Goal: Information Seeking & Learning: Learn about a topic

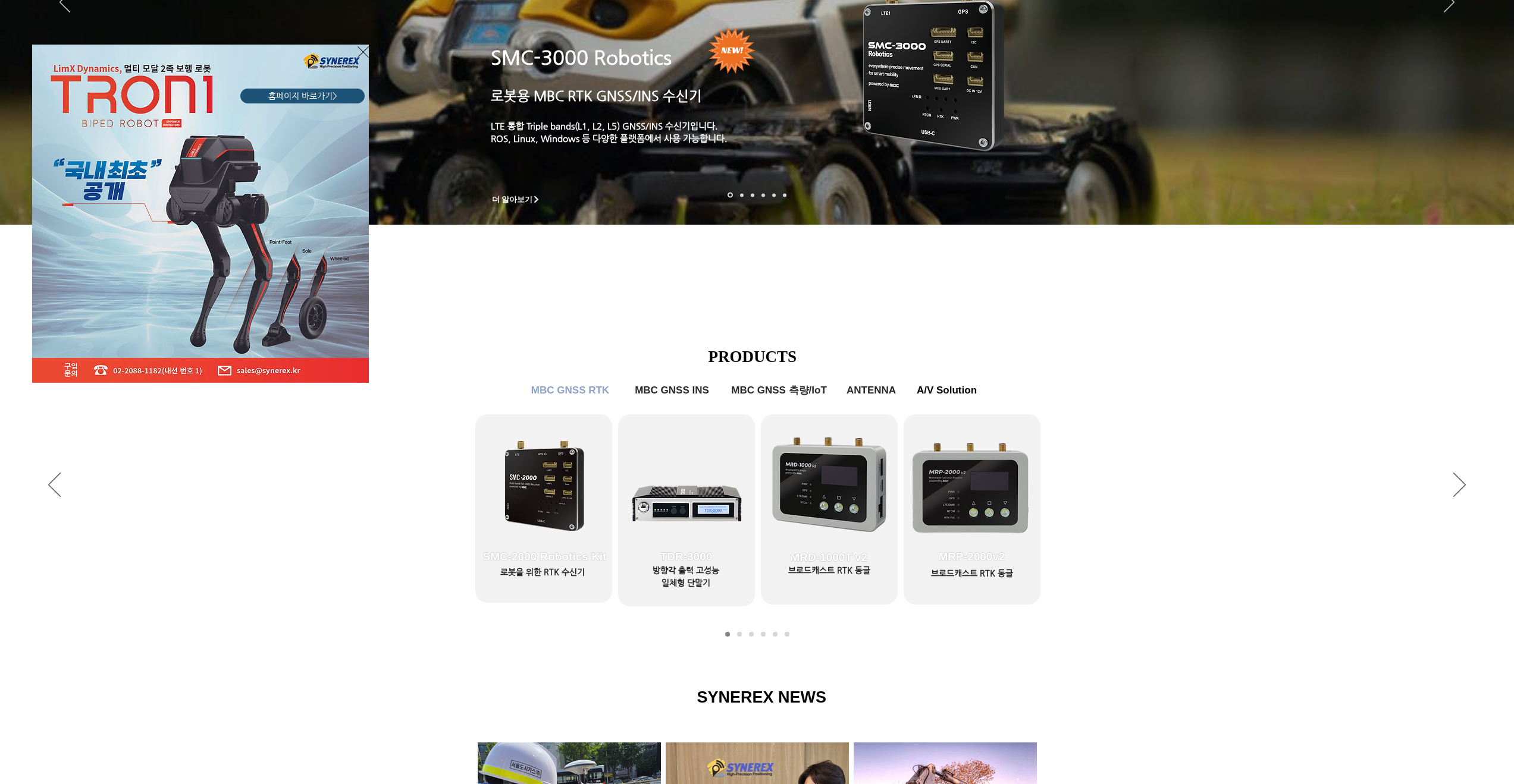
click at [364, 51] on icon "사이트로 돌아가기" at bounding box center [363, 52] width 11 height 15
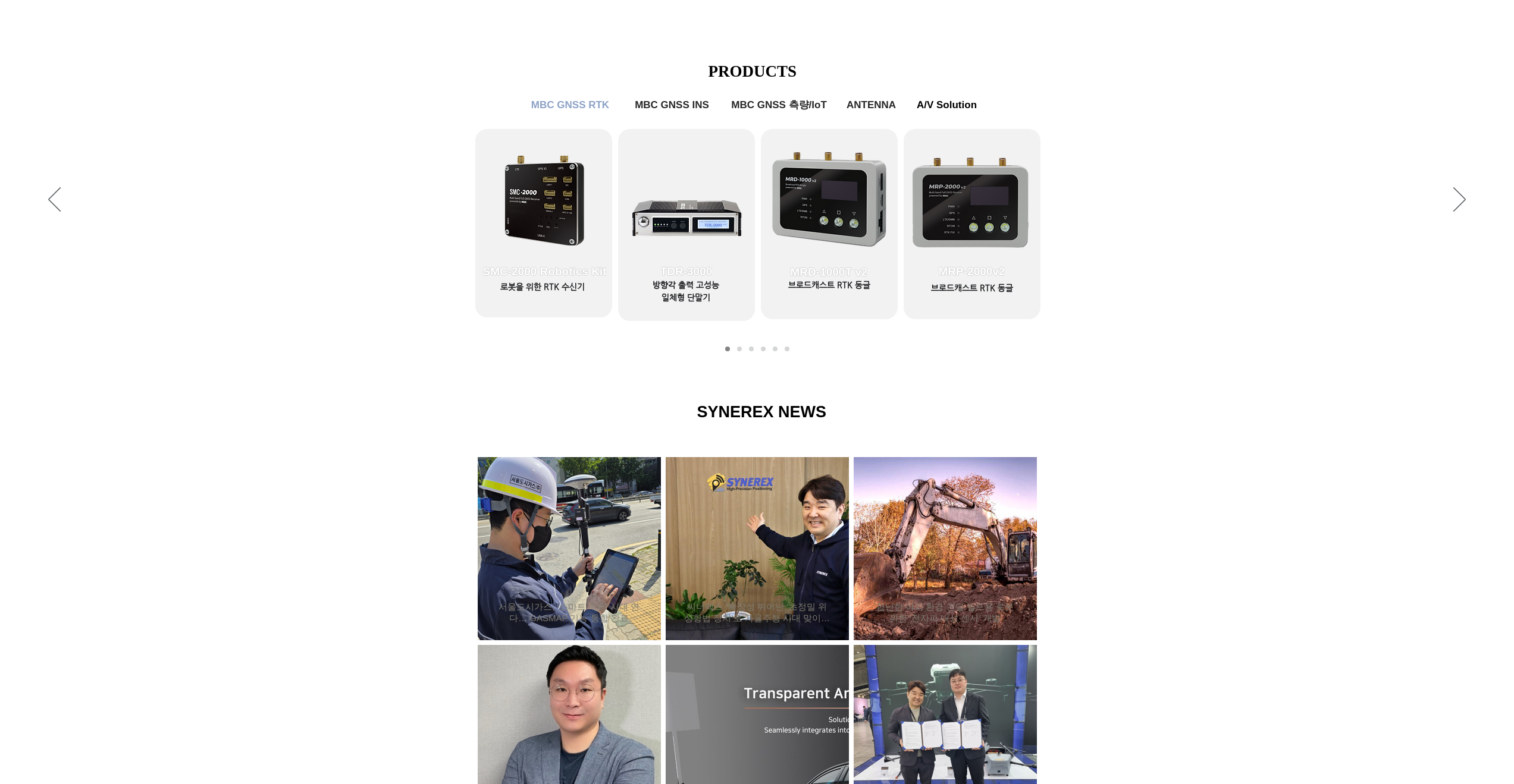
click at [424, 255] on div "슬라이드쇼" at bounding box center [757, 201] width 1514 height 327
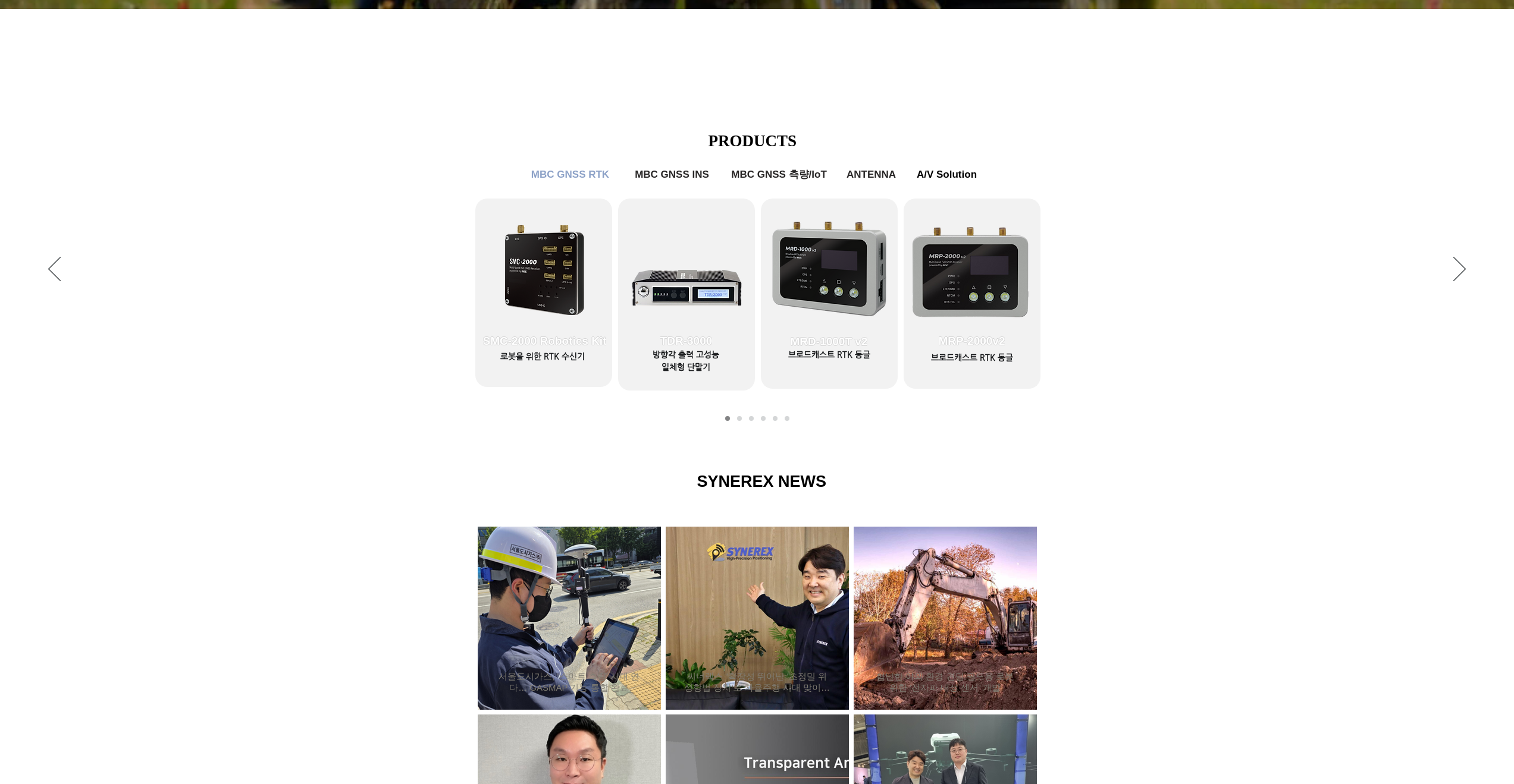
scroll to position [434, 0]
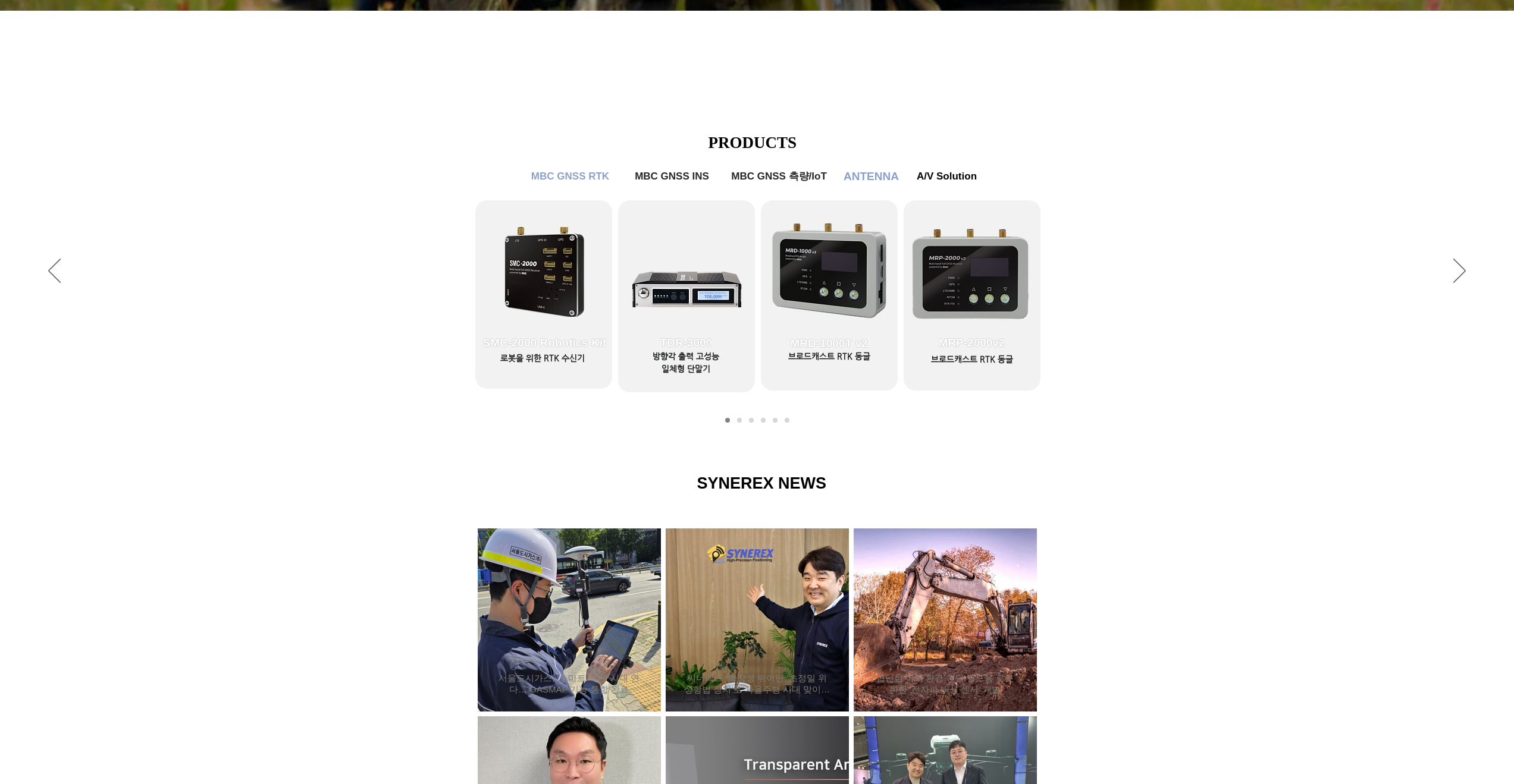
click at [863, 179] on span "ANTENNA" at bounding box center [871, 177] width 56 height 13
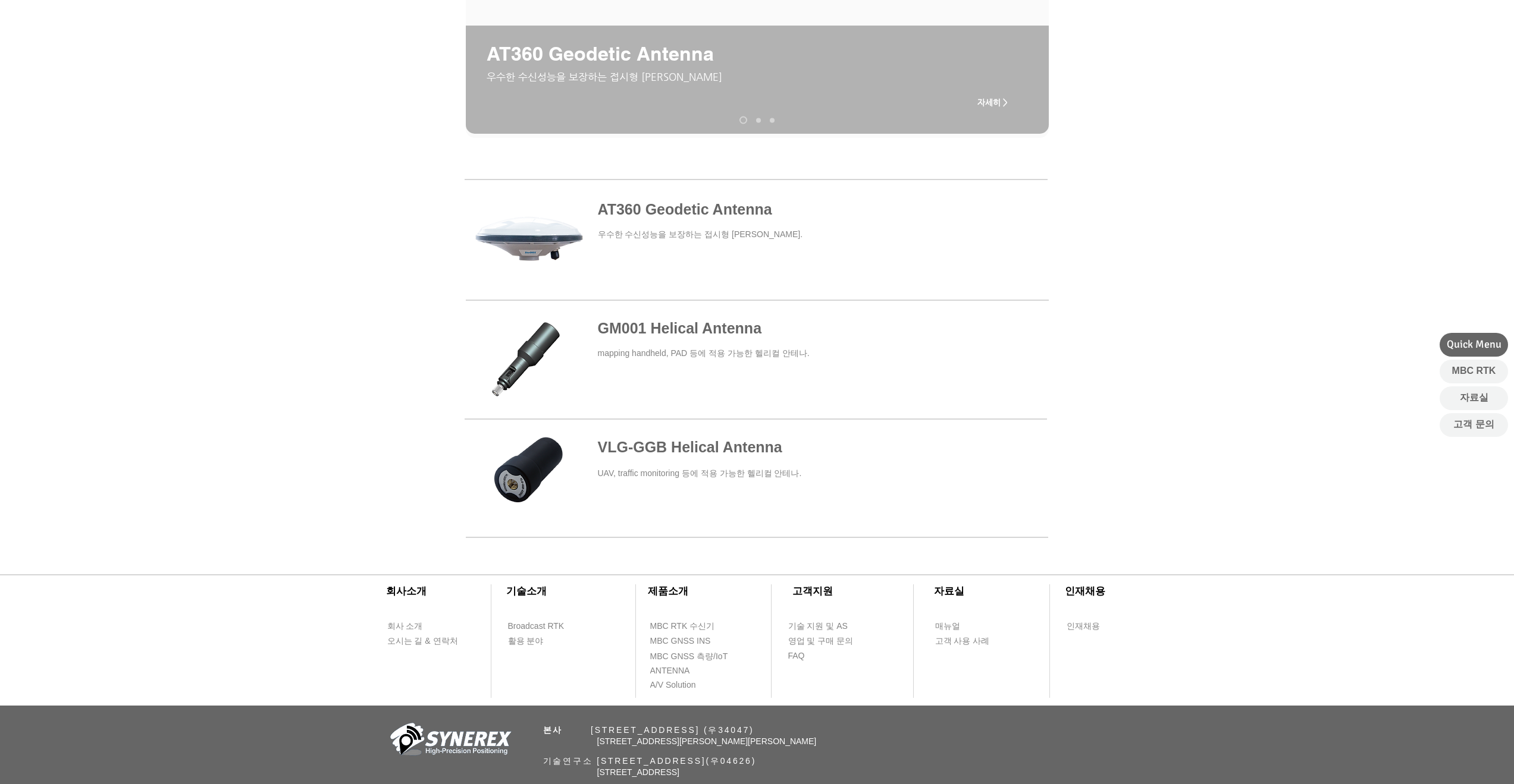
scroll to position [366, 0]
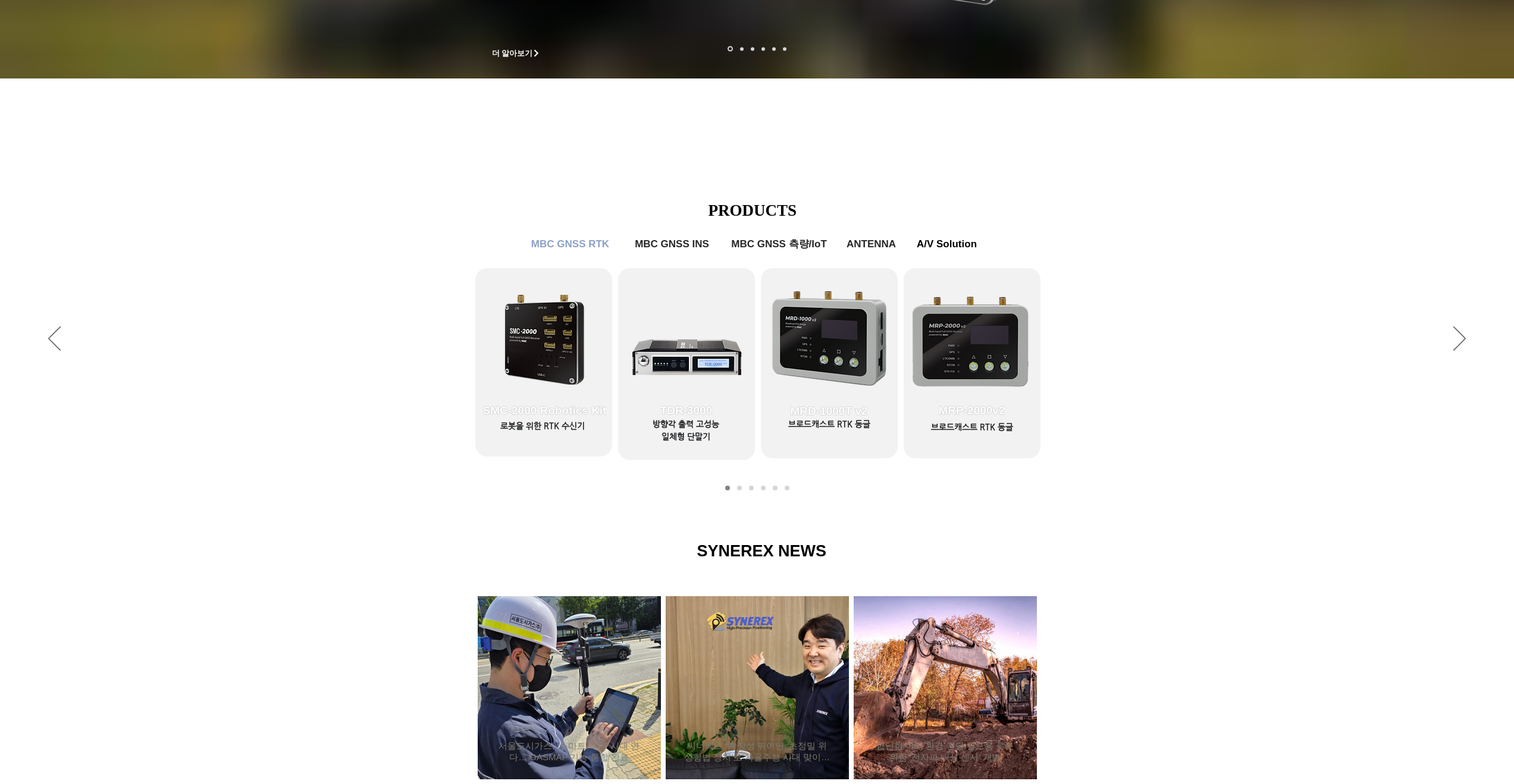
scroll to position [434, 0]
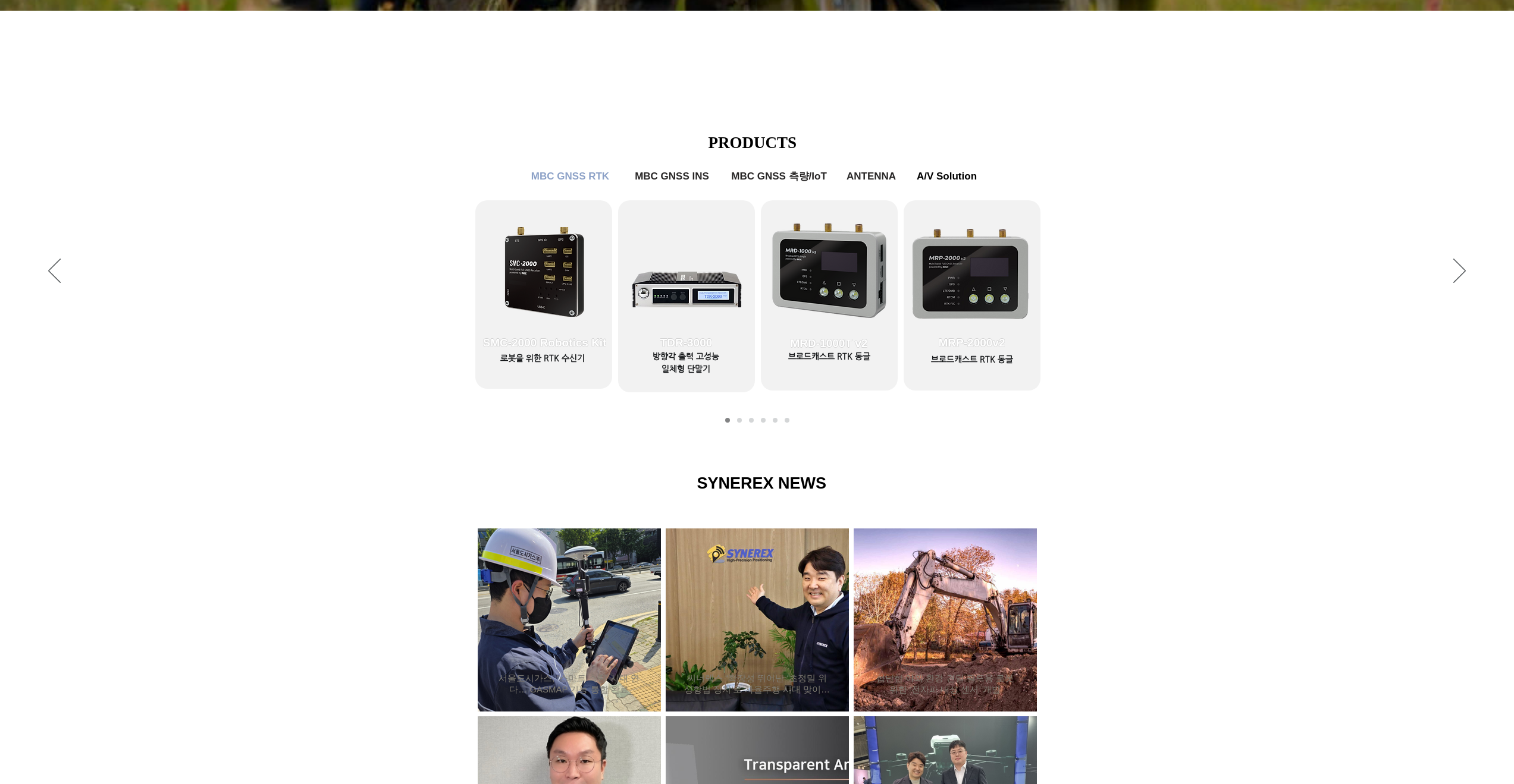
click at [738, 418] on div "슬라이드쇼" at bounding box center [757, 272] width 1514 height 327
click at [1455, 273] on icon "다음" at bounding box center [1459, 270] width 13 height 24
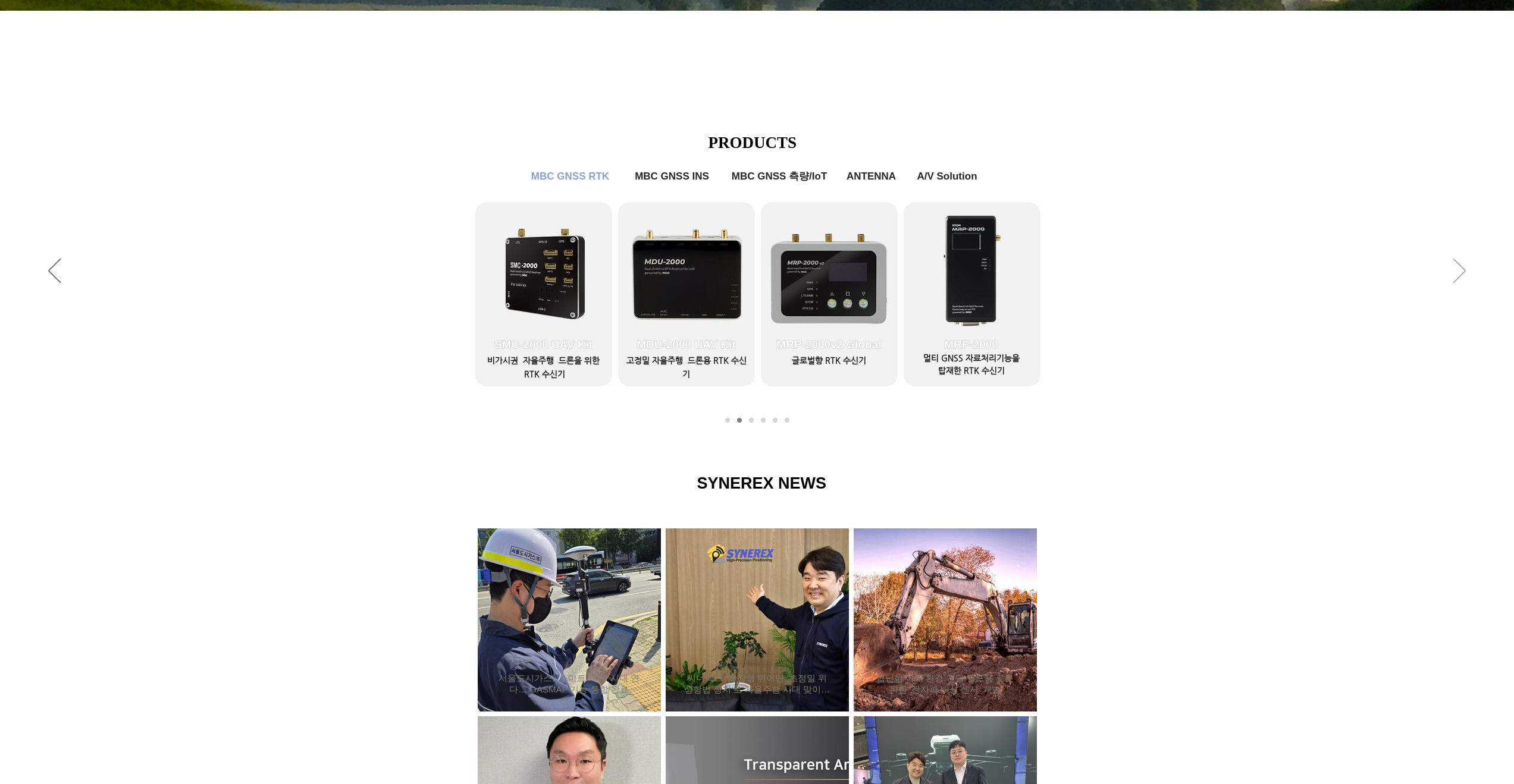
click at [1460, 272] on icon "다음" at bounding box center [1459, 270] width 13 height 24
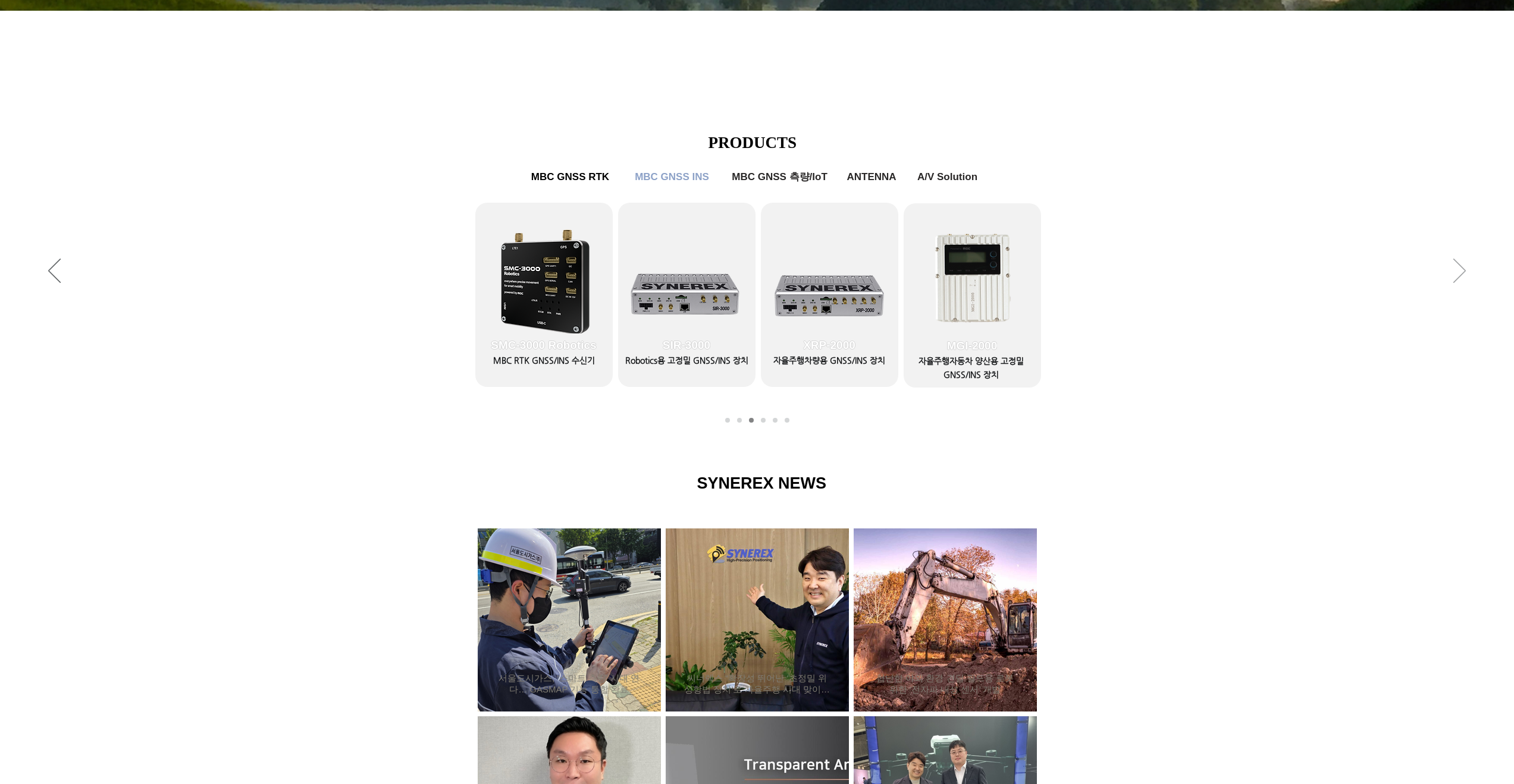
click at [1460, 272] on icon "다음" at bounding box center [1459, 270] width 13 height 24
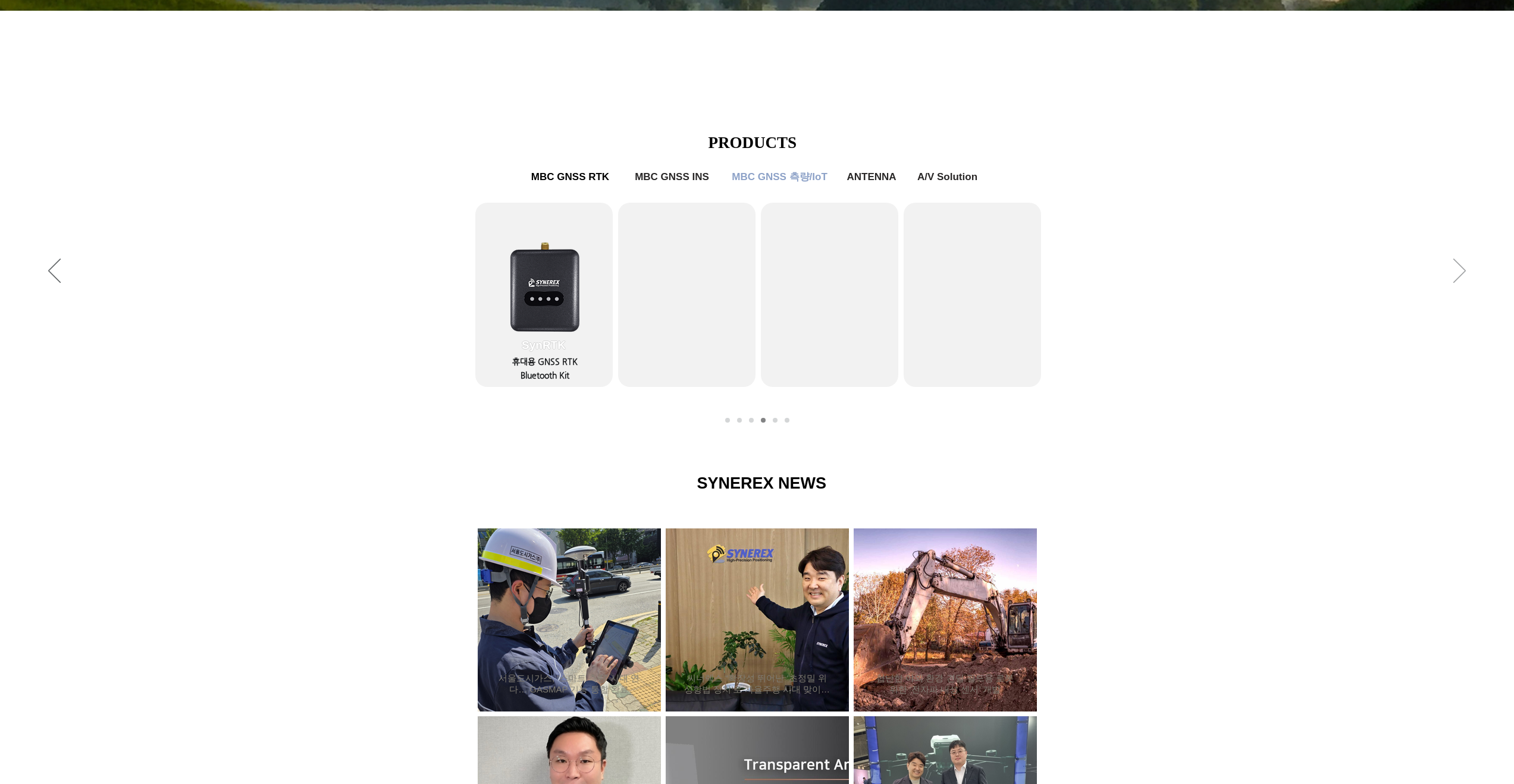
click at [1460, 272] on icon "다음" at bounding box center [1459, 270] width 13 height 24
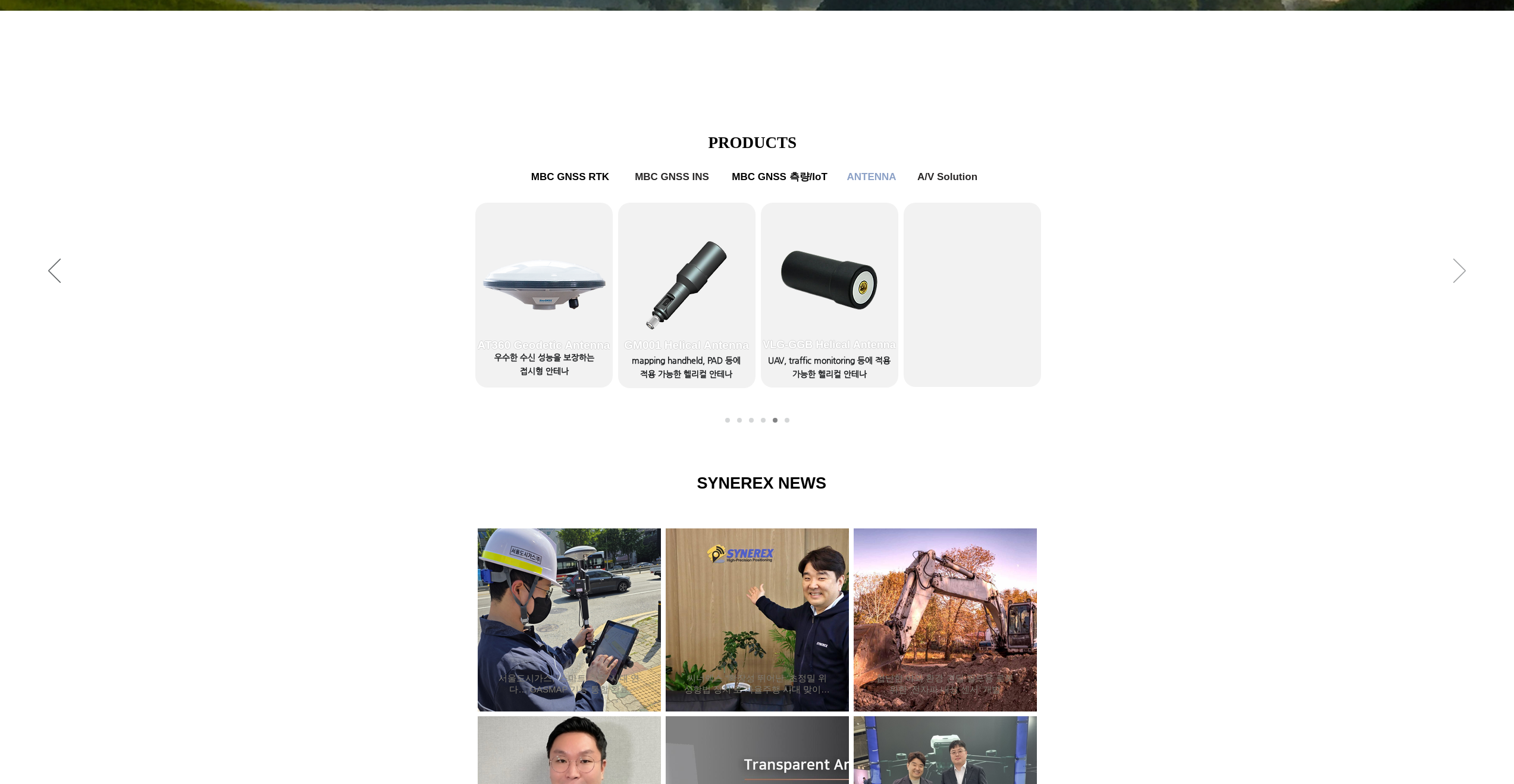
click at [1460, 272] on icon "다음" at bounding box center [1459, 270] width 13 height 24
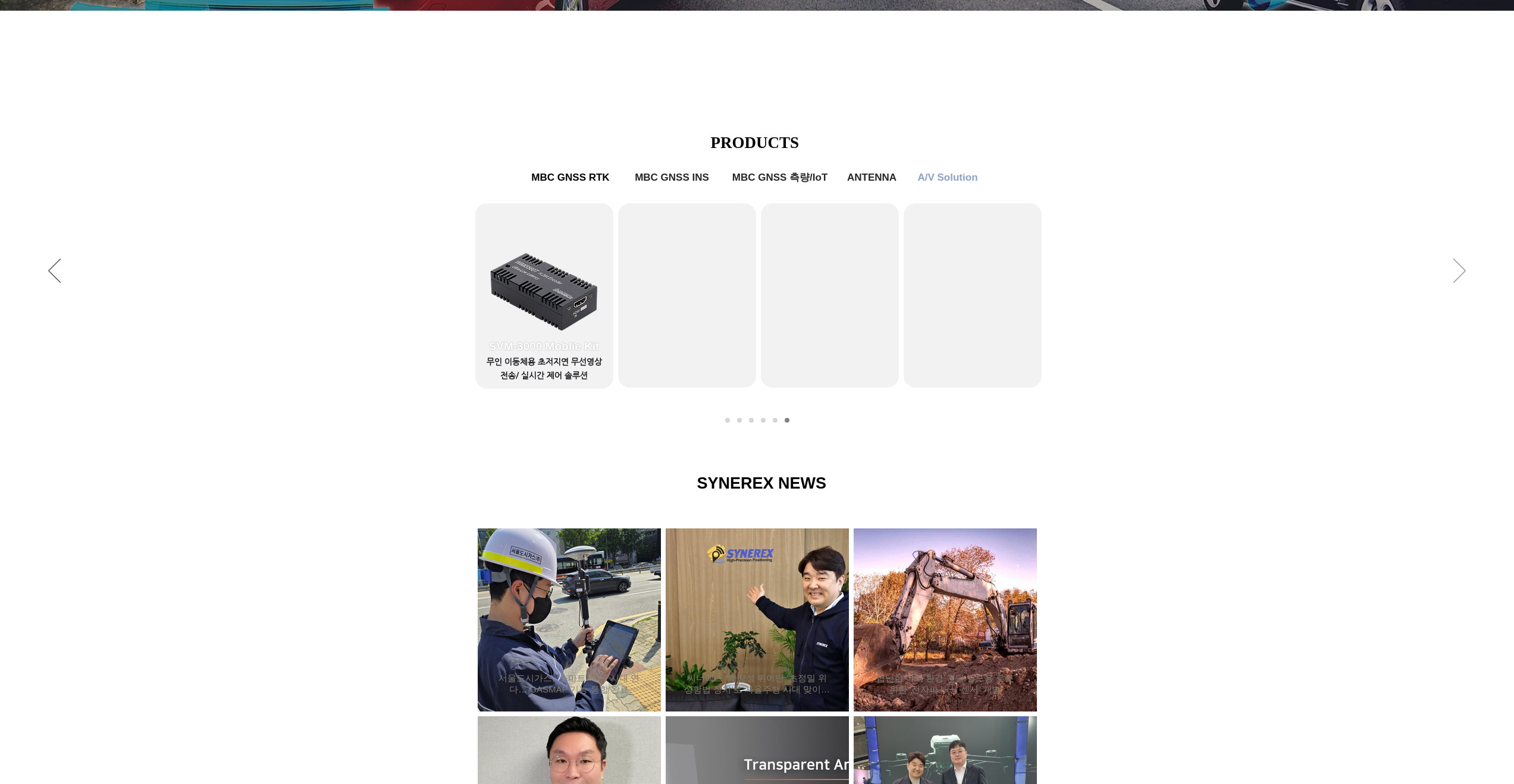
click at [1460, 272] on icon "다음" at bounding box center [1459, 270] width 13 height 24
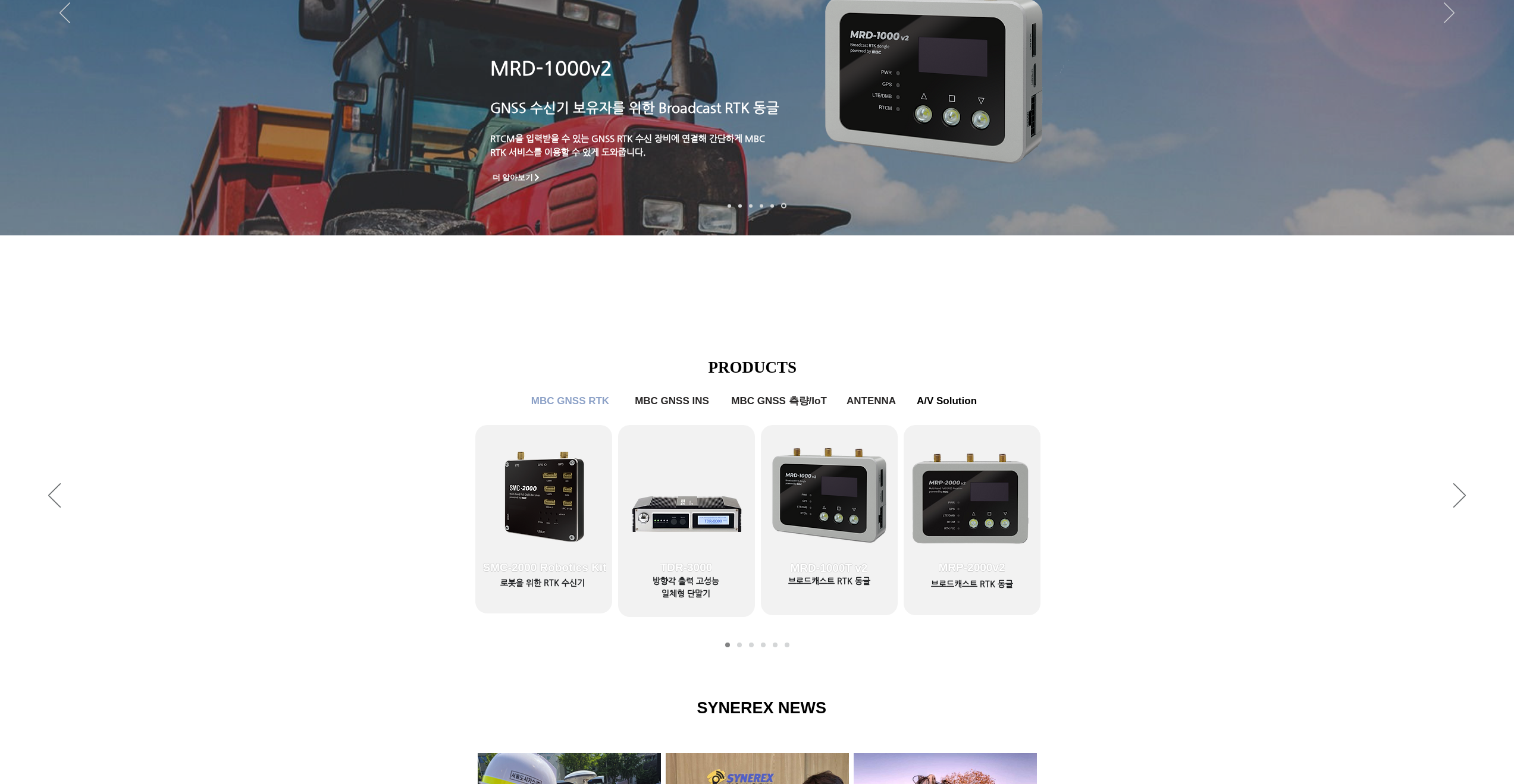
scroll to position [286, 0]
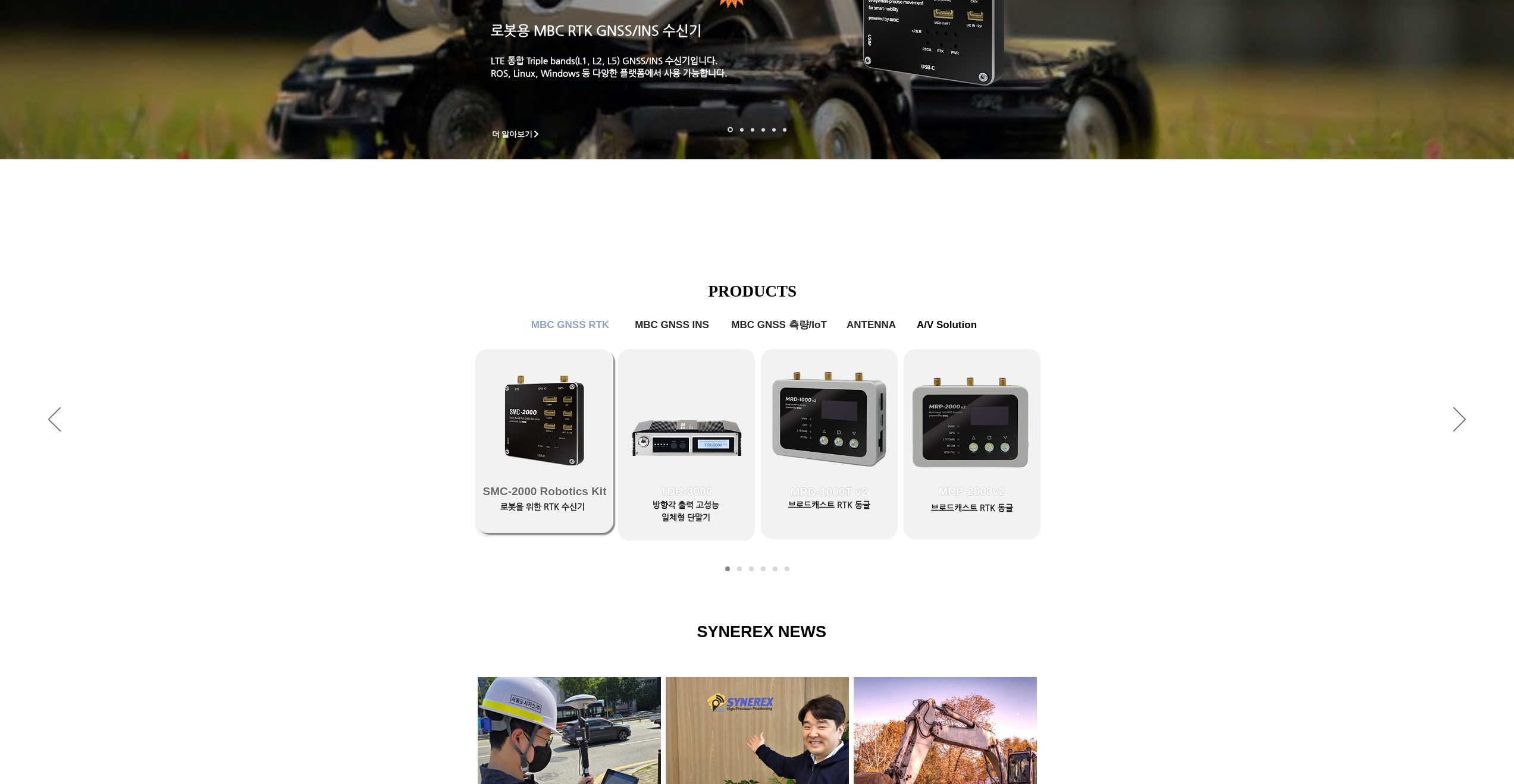
click at [557, 395] on link "SMC-2000 Robotics Kit" at bounding box center [544, 440] width 137 height 184
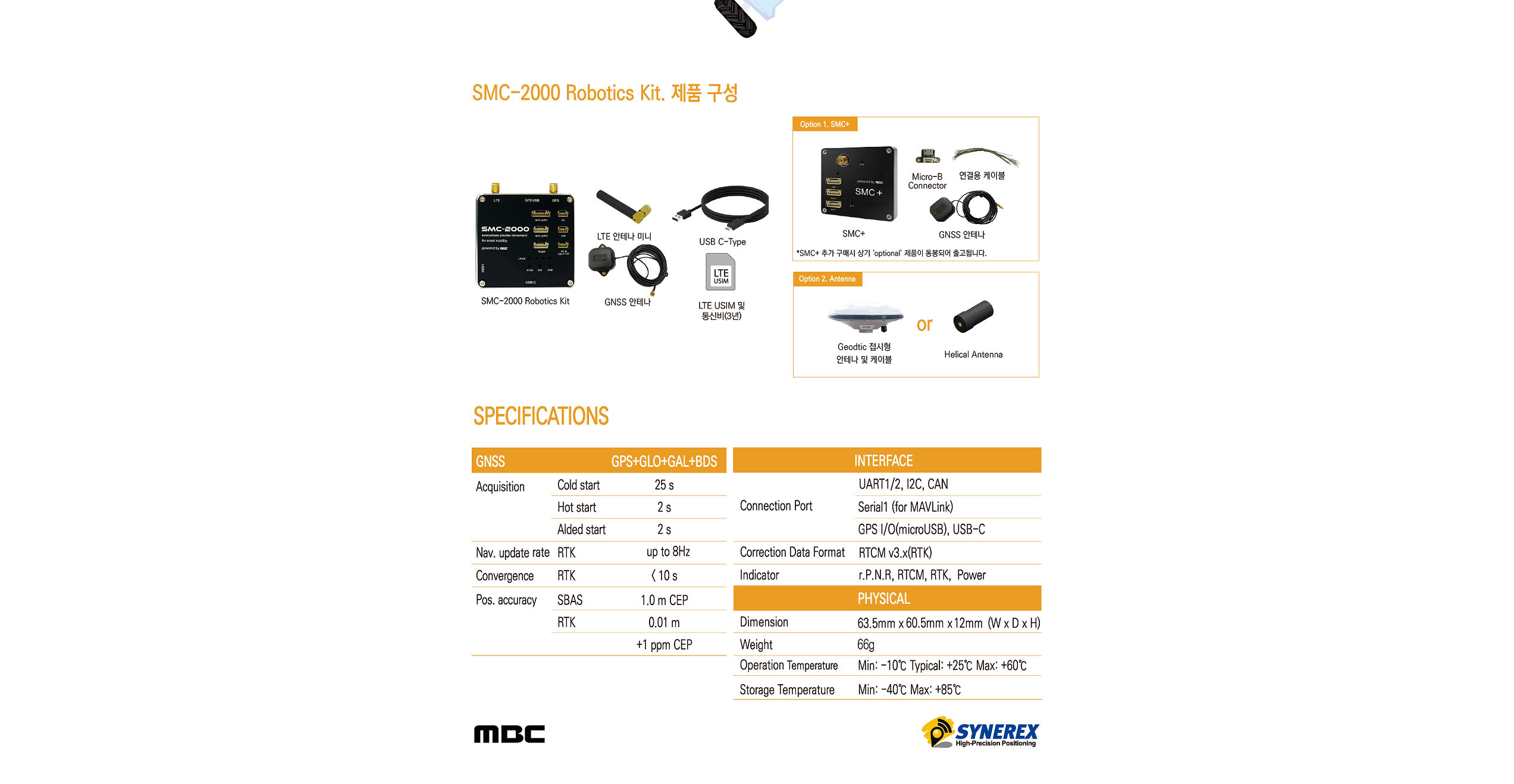
scroll to position [5957, 0]
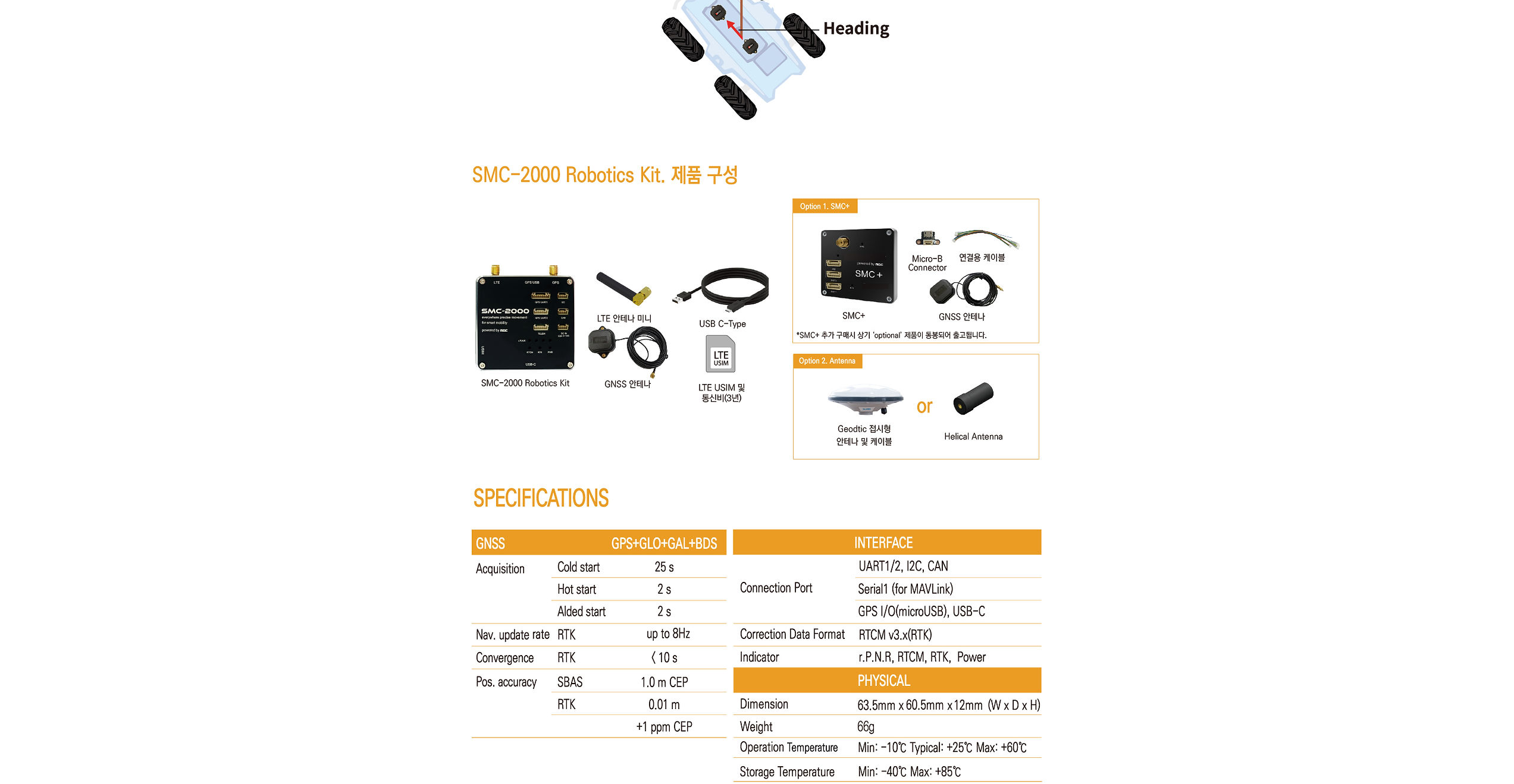
scroll to position [5881, 0]
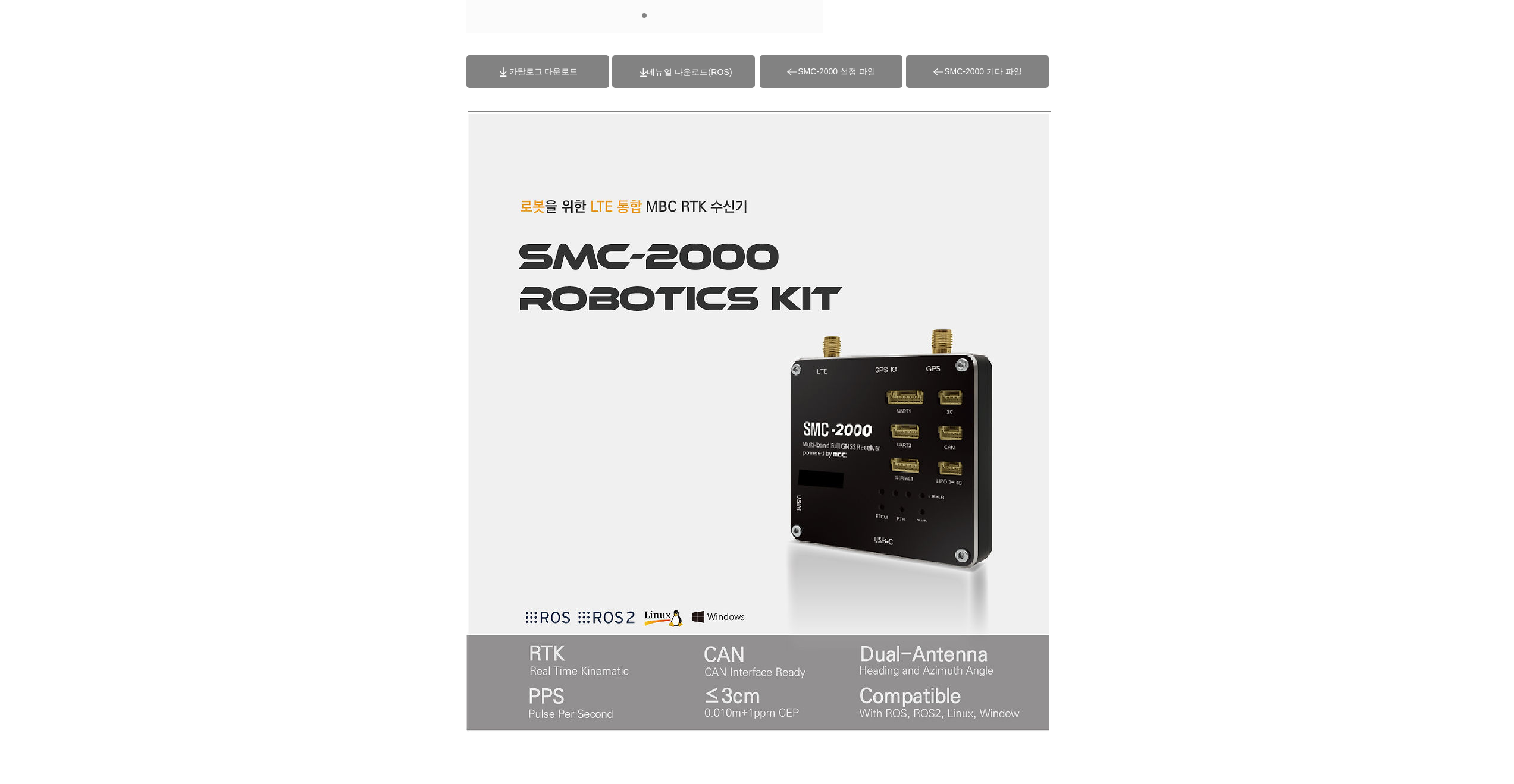
scroll to position [0, 0]
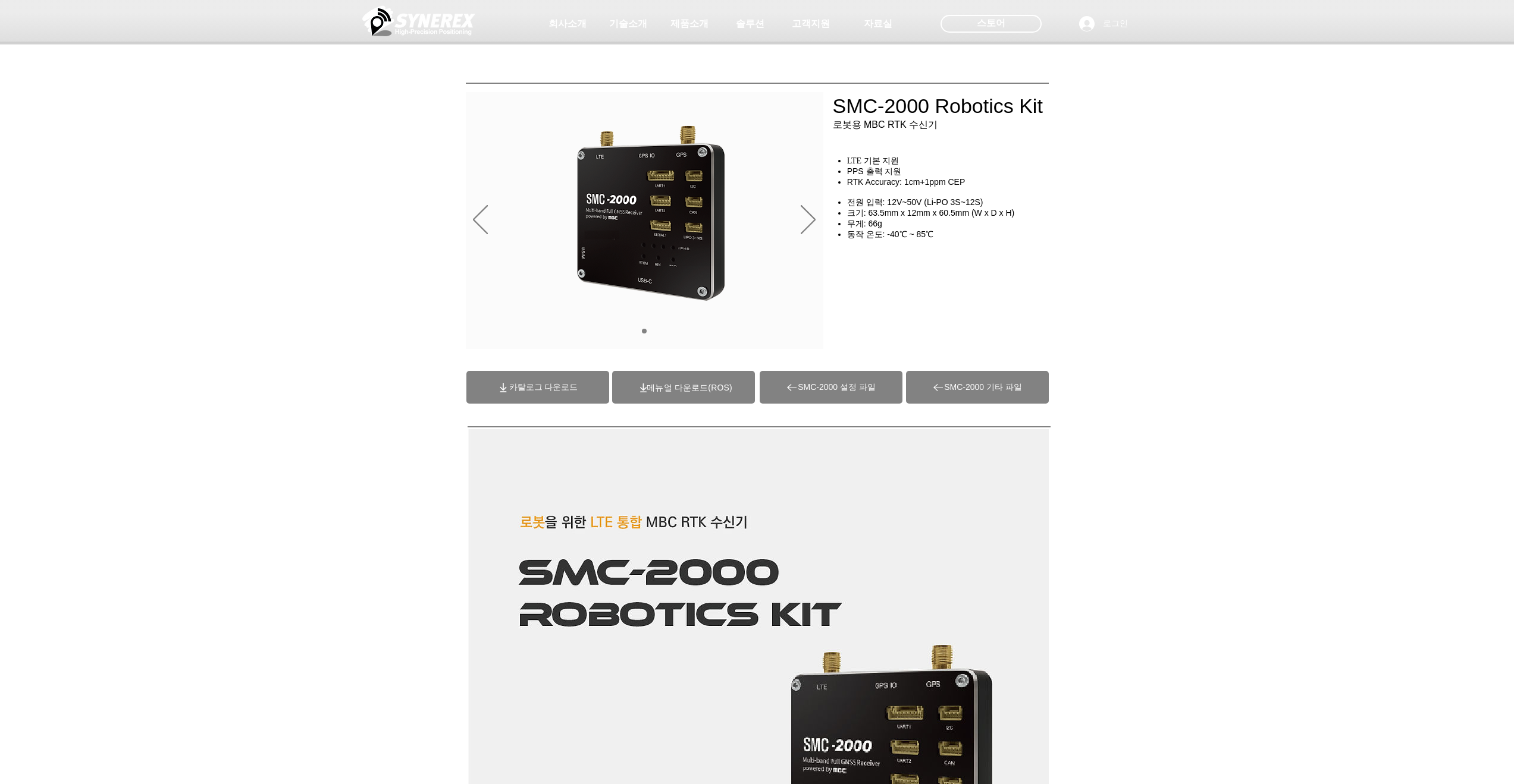
click at [359, 128] on div at bounding box center [757, 88] width 1514 height 176
click at [924, 384] on span "SMC-2000 기타 파일" at bounding box center [977, 387] width 143 height 33
